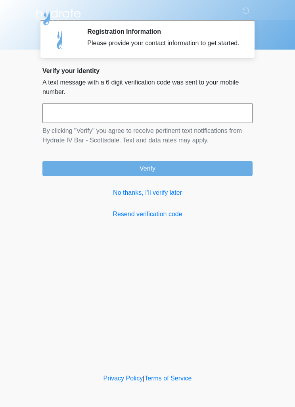
click at [172, 122] on input "text" at bounding box center [147, 113] width 210 height 20
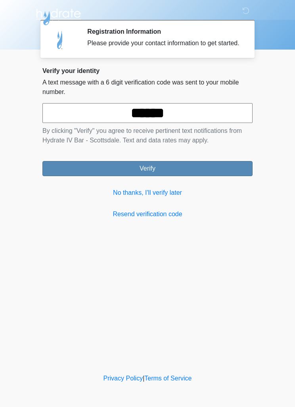
type input "******"
click at [216, 169] on button "Verify" at bounding box center [147, 168] width 210 height 15
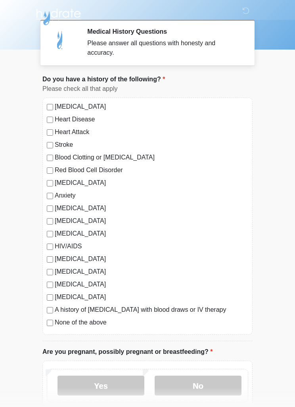
click at [45, 198] on div "[MEDICAL_DATA] Heart Disease Heart Attack Stroke Blood Clotting or [MEDICAL_DAT…" at bounding box center [147, 216] width 210 height 237
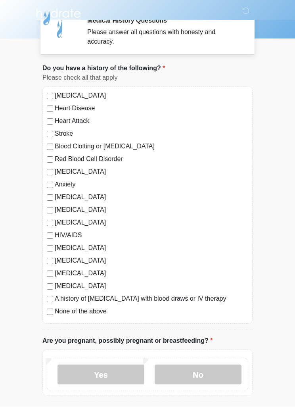
scroll to position [11, 0]
click at [48, 264] on div "[MEDICAL_DATA]" at bounding box center [147, 260] width 201 height 10
click at [56, 258] on label "[MEDICAL_DATA]" at bounding box center [151, 260] width 193 height 10
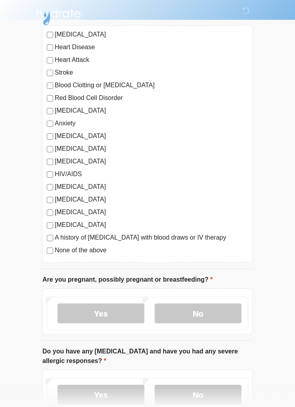
scroll to position [73, 0]
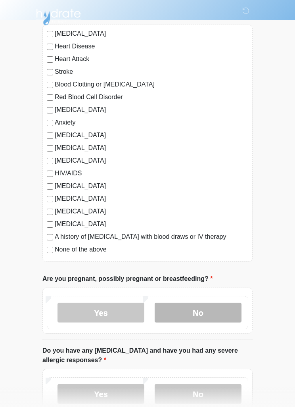
click at [193, 312] on label "No" at bounding box center [198, 313] width 87 height 20
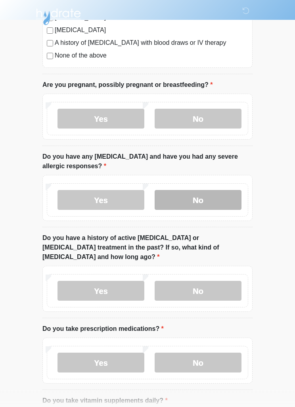
click at [207, 193] on label "No" at bounding box center [198, 200] width 87 height 20
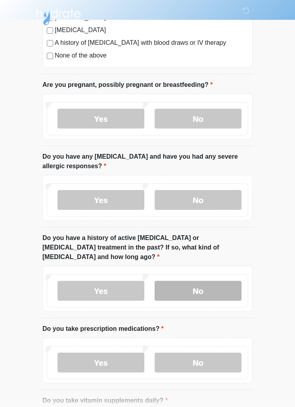
click at [215, 281] on label "No" at bounding box center [198, 291] width 87 height 20
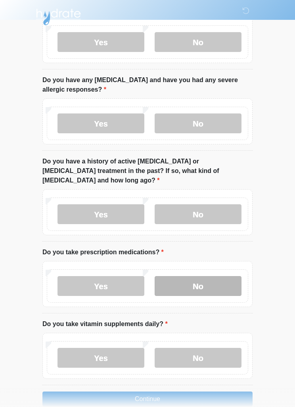
click at [212, 280] on label "No" at bounding box center [198, 286] width 87 height 20
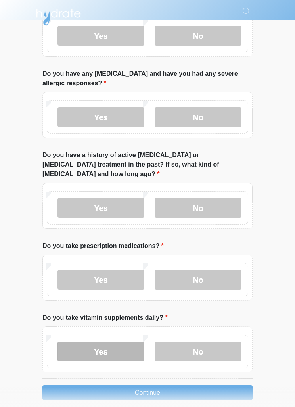
click at [116, 345] on label "Yes" at bounding box center [100, 351] width 87 height 20
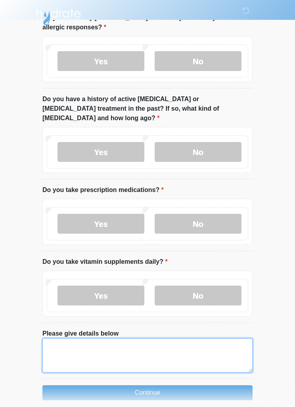
click at [153, 346] on textarea "Please give details below" at bounding box center [147, 355] width 210 height 34
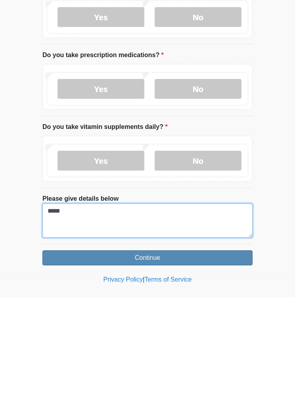
type textarea "*****"
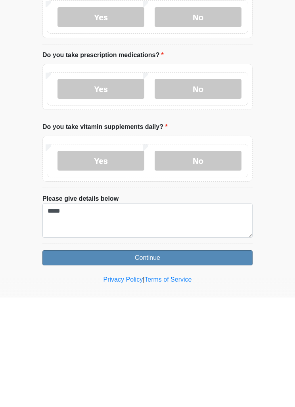
click at [203, 360] on button "Continue" at bounding box center [147, 367] width 210 height 15
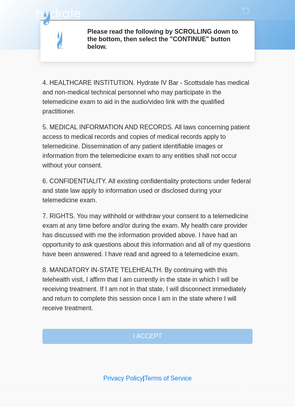
scroll to position [221, 0]
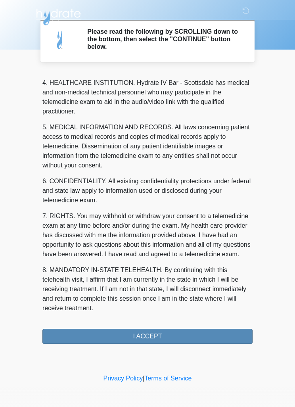
click at [179, 340] on button "I ACCEPT" at bounding box center [147, 336] width 210 height 15
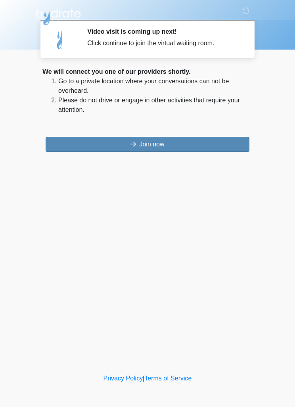
click at [220, 145] on button "Join now" at bounding box center [148, 144] width 204 height 15
